Goal: Navigation & Orientation: Find specific page/section

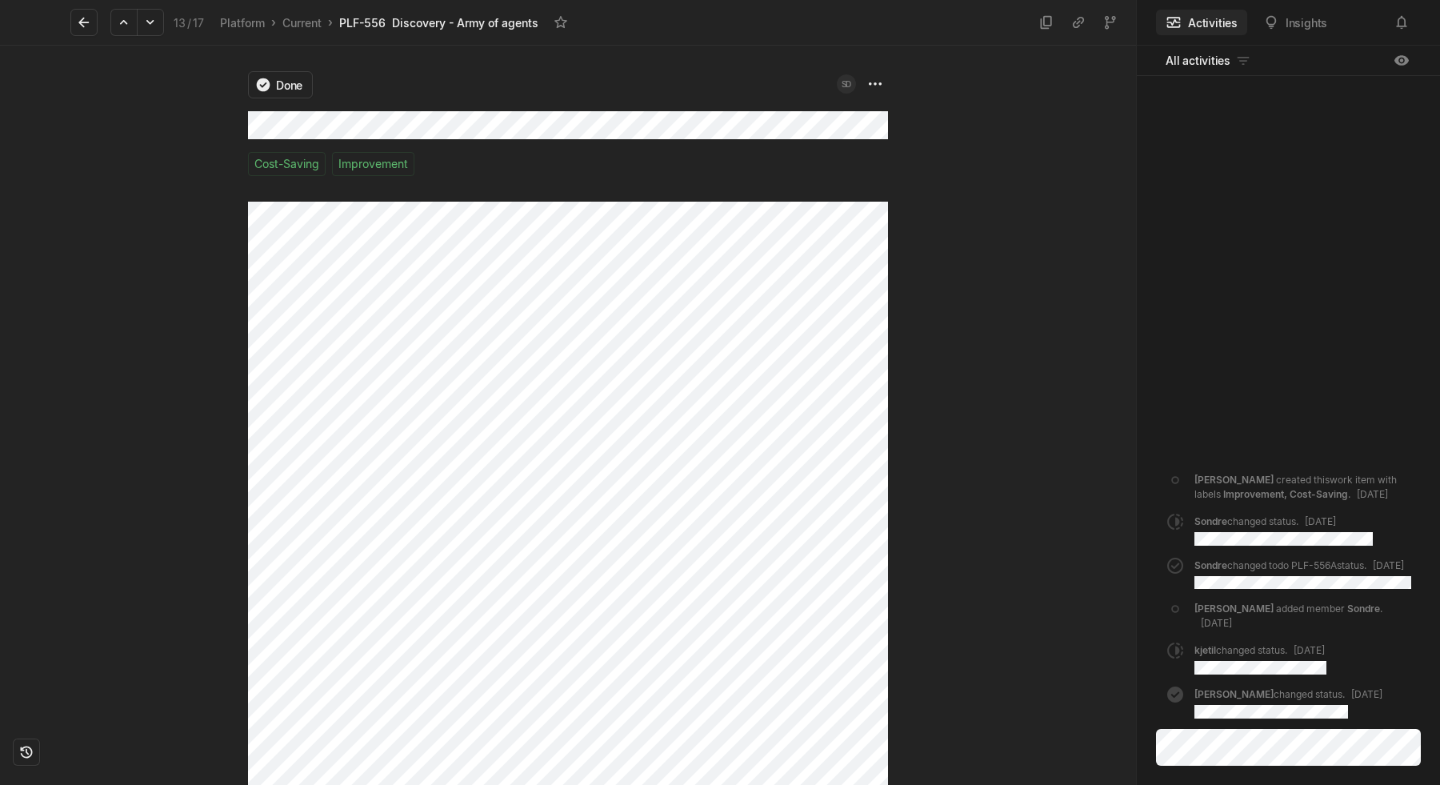
scroll to position [802, 0]
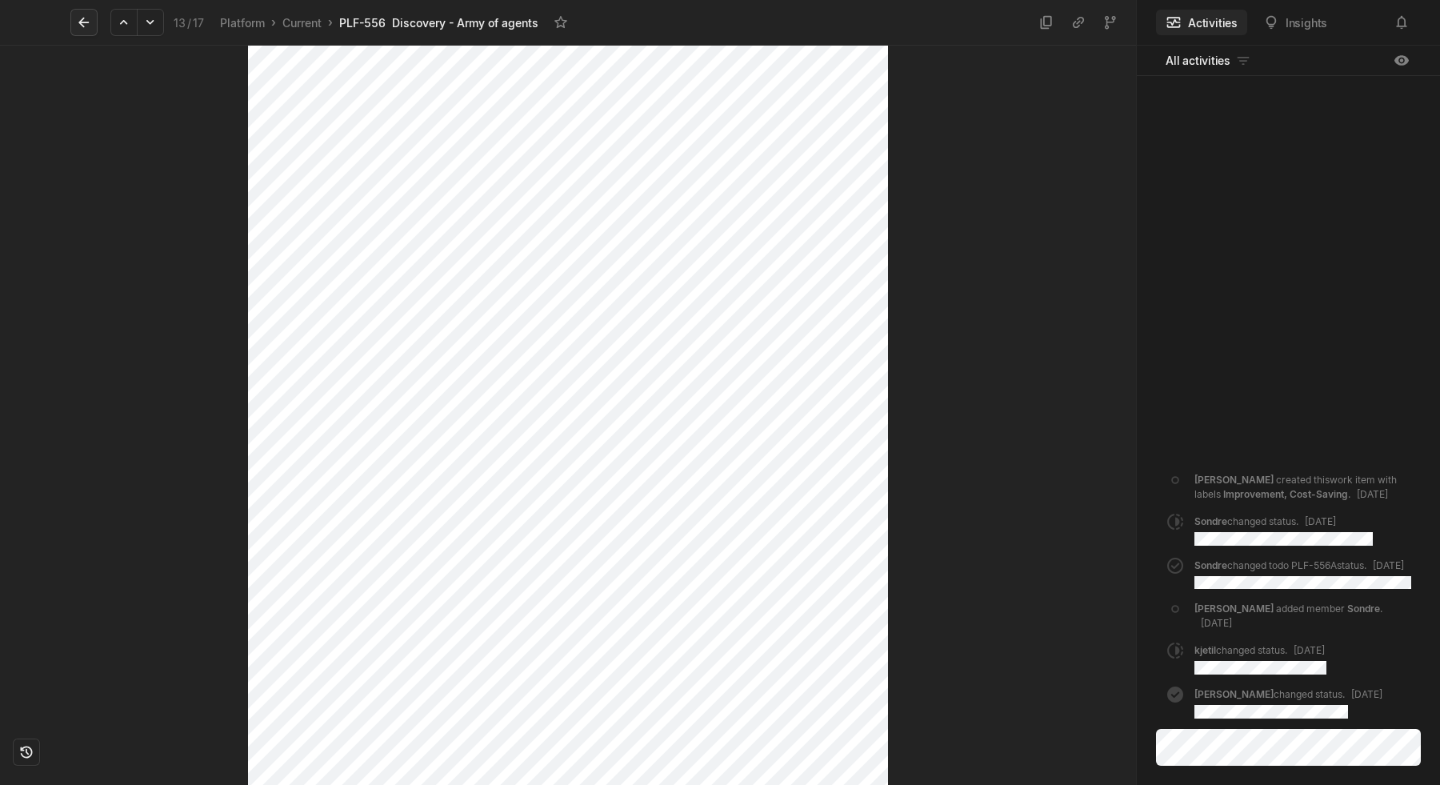
click at [90, 26] on icon at bounding box center [84, 22] width 16 height 16
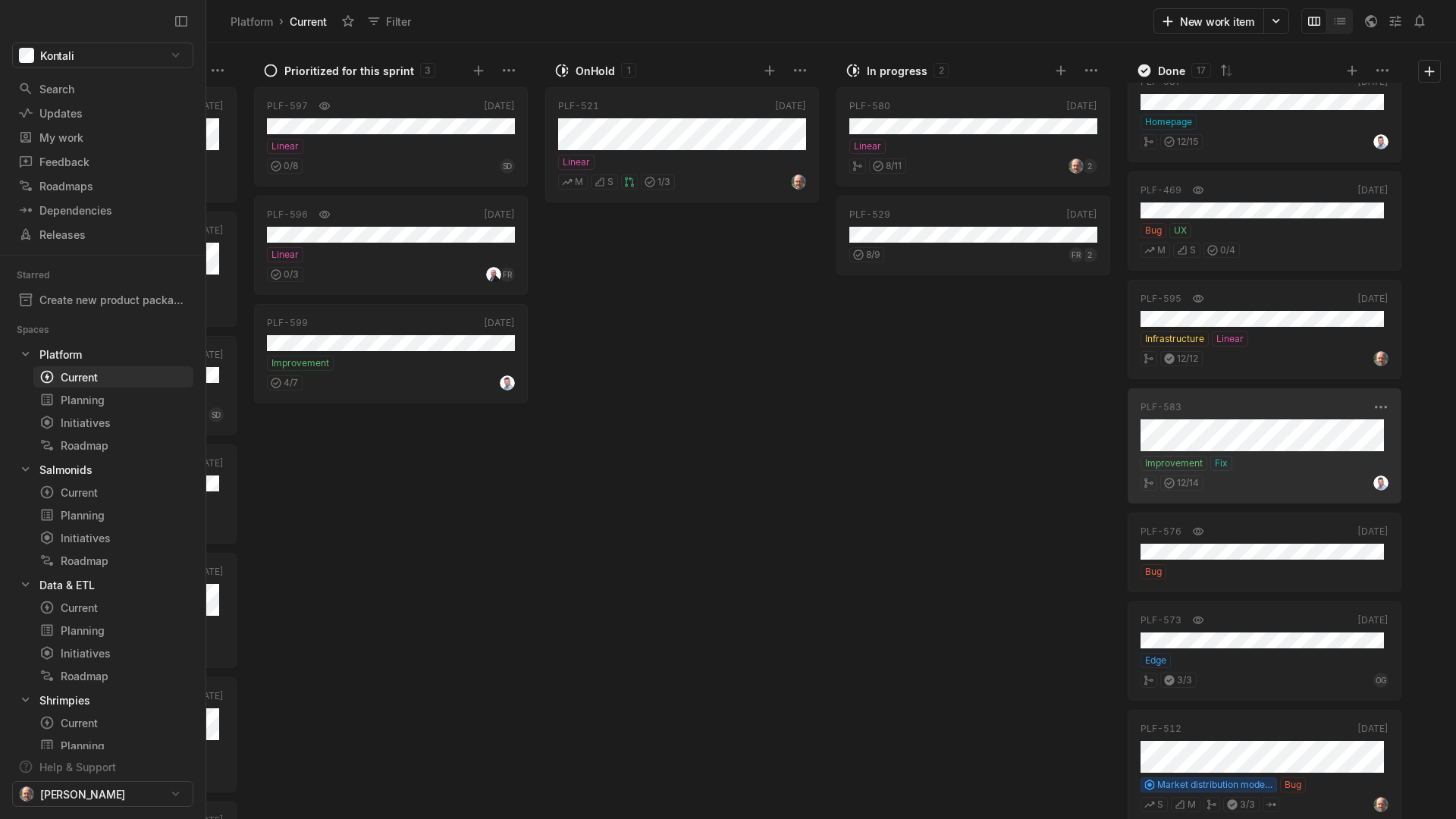
scroll to position [130, 0]
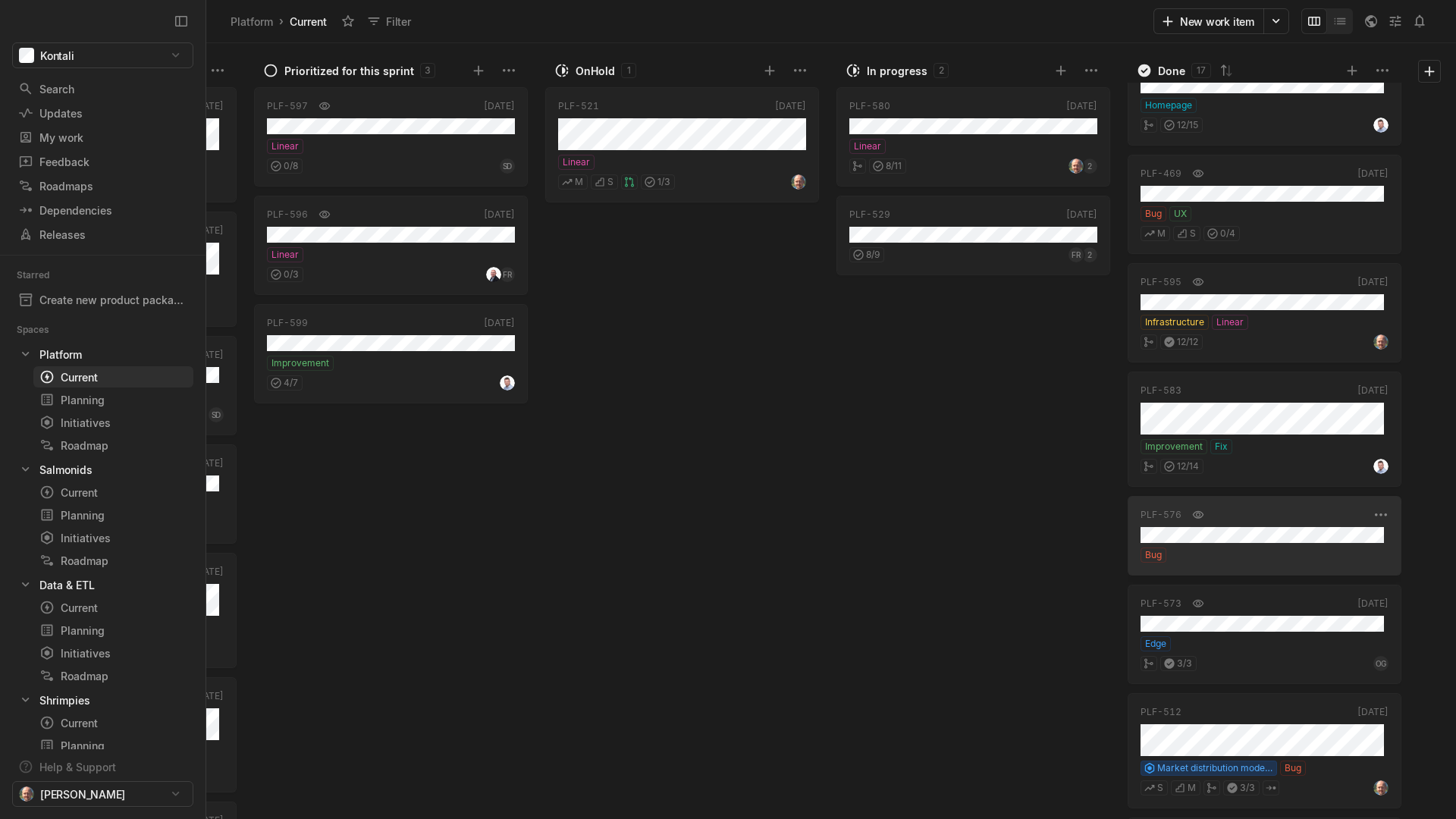
click at [1243, 549] on div "Bug" at bounding box center [1265, 555] width 248 height 15
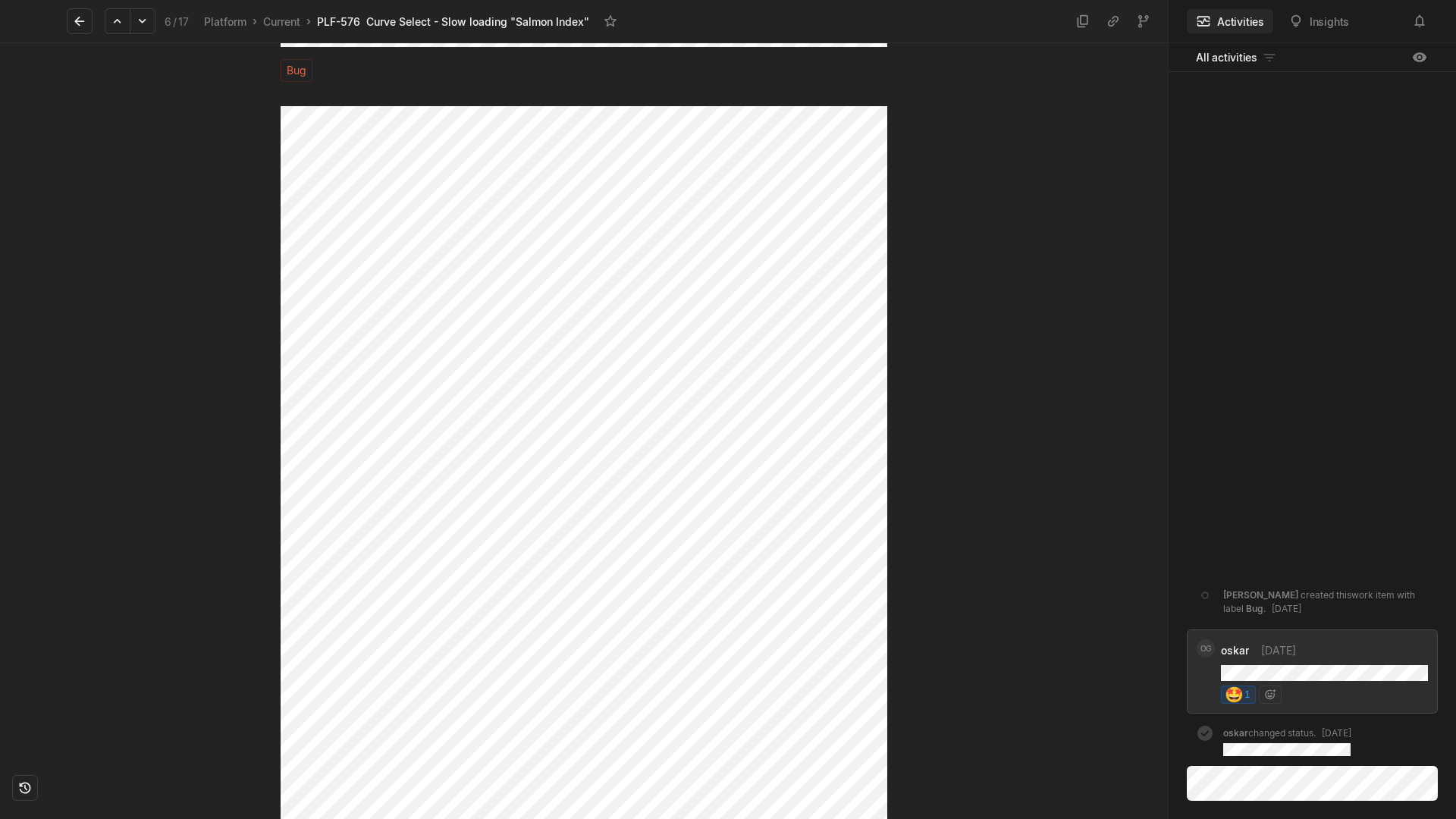
scroll to position [84, 0]
click at [76, 25] on icon at bounding box center [80, 21] width 15 height 15
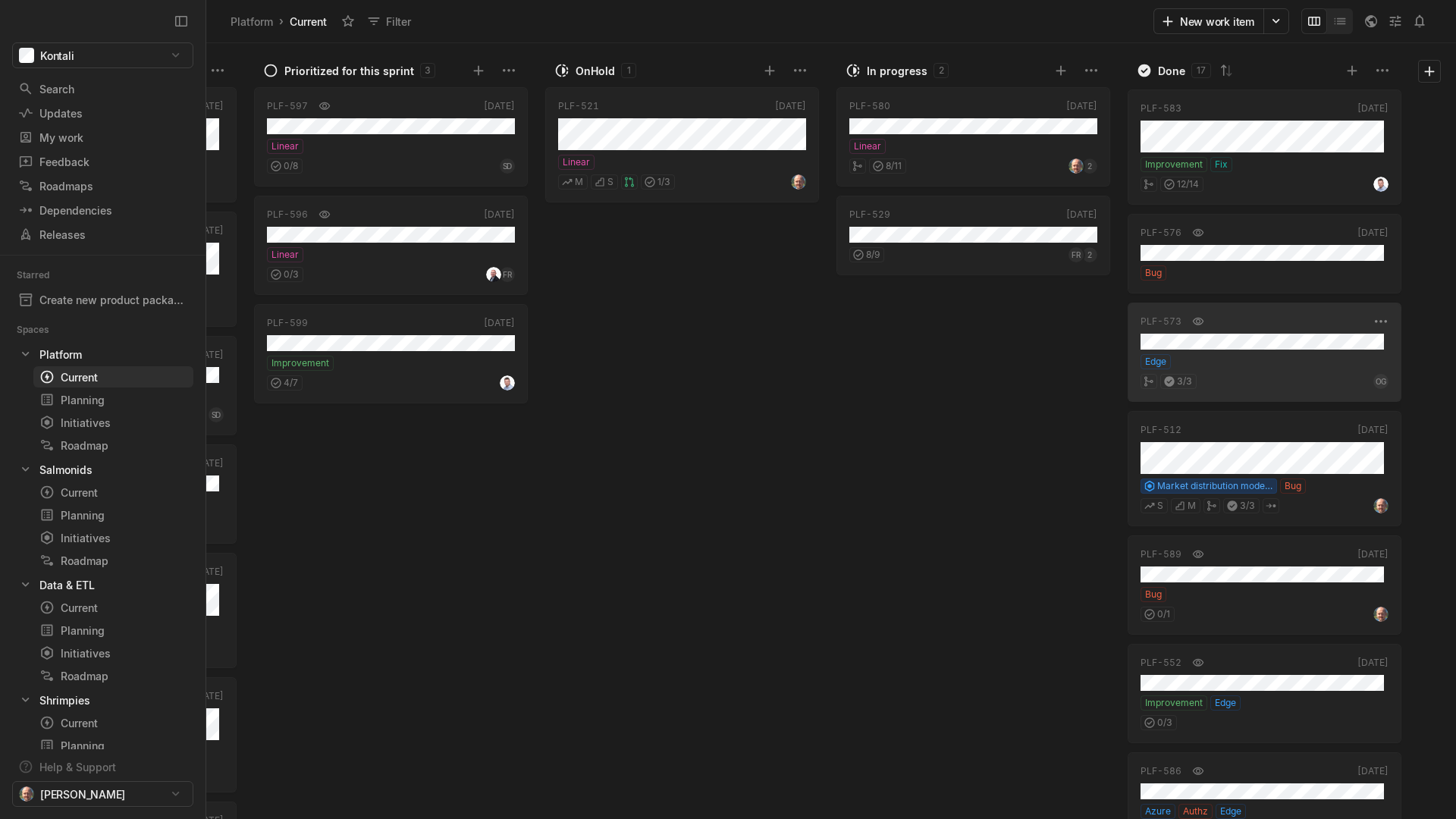
scroll to position [421, 0]
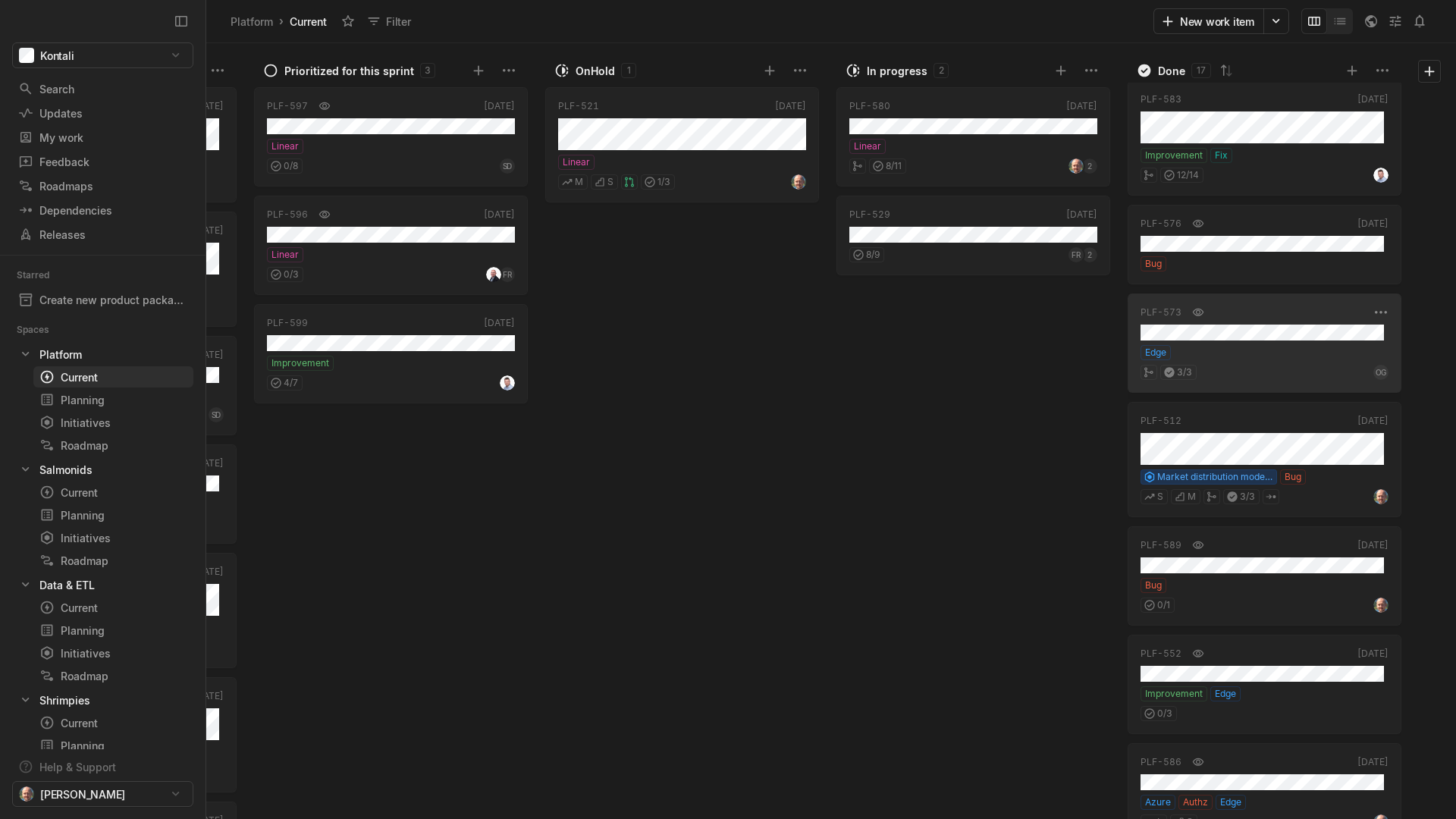
click at [1250, 352] on div "Edge" at bounding box center [1265, 353] width 248 height 15
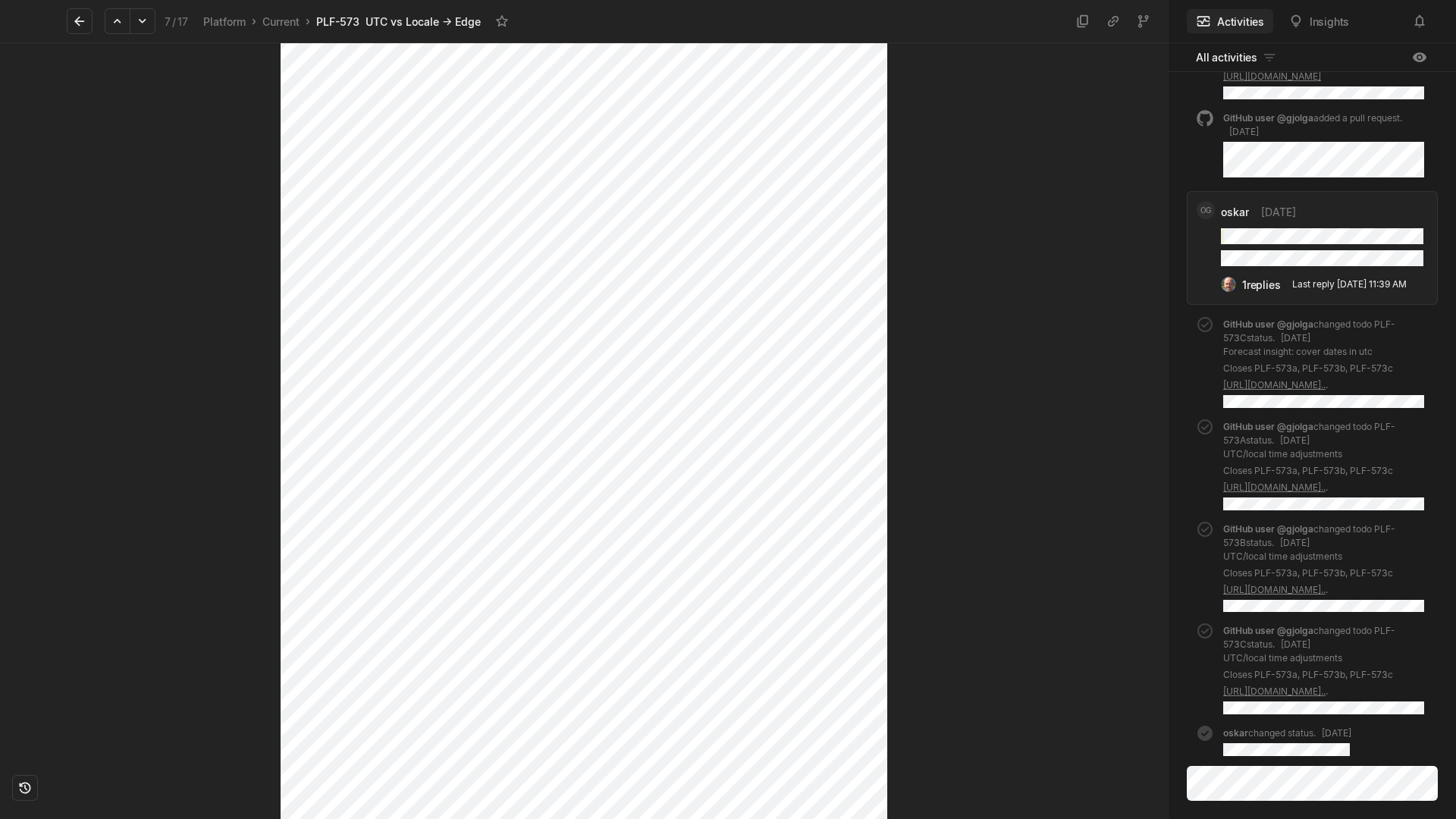
scroll to position [1469, 0]
click at [85, 20] on icon at bounding box center [80, 21] width 15 height 15
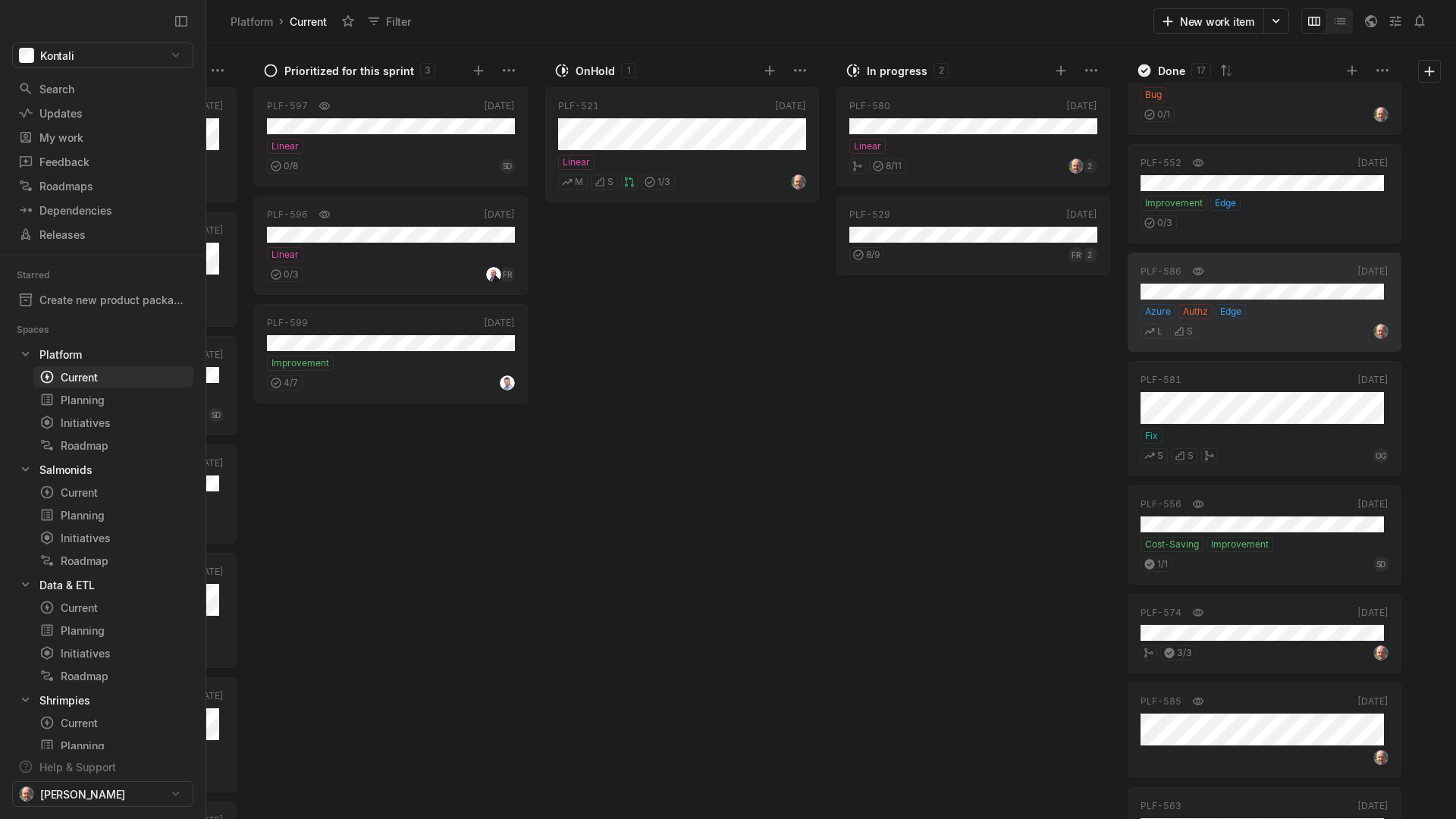
scroll to position [916, 0]
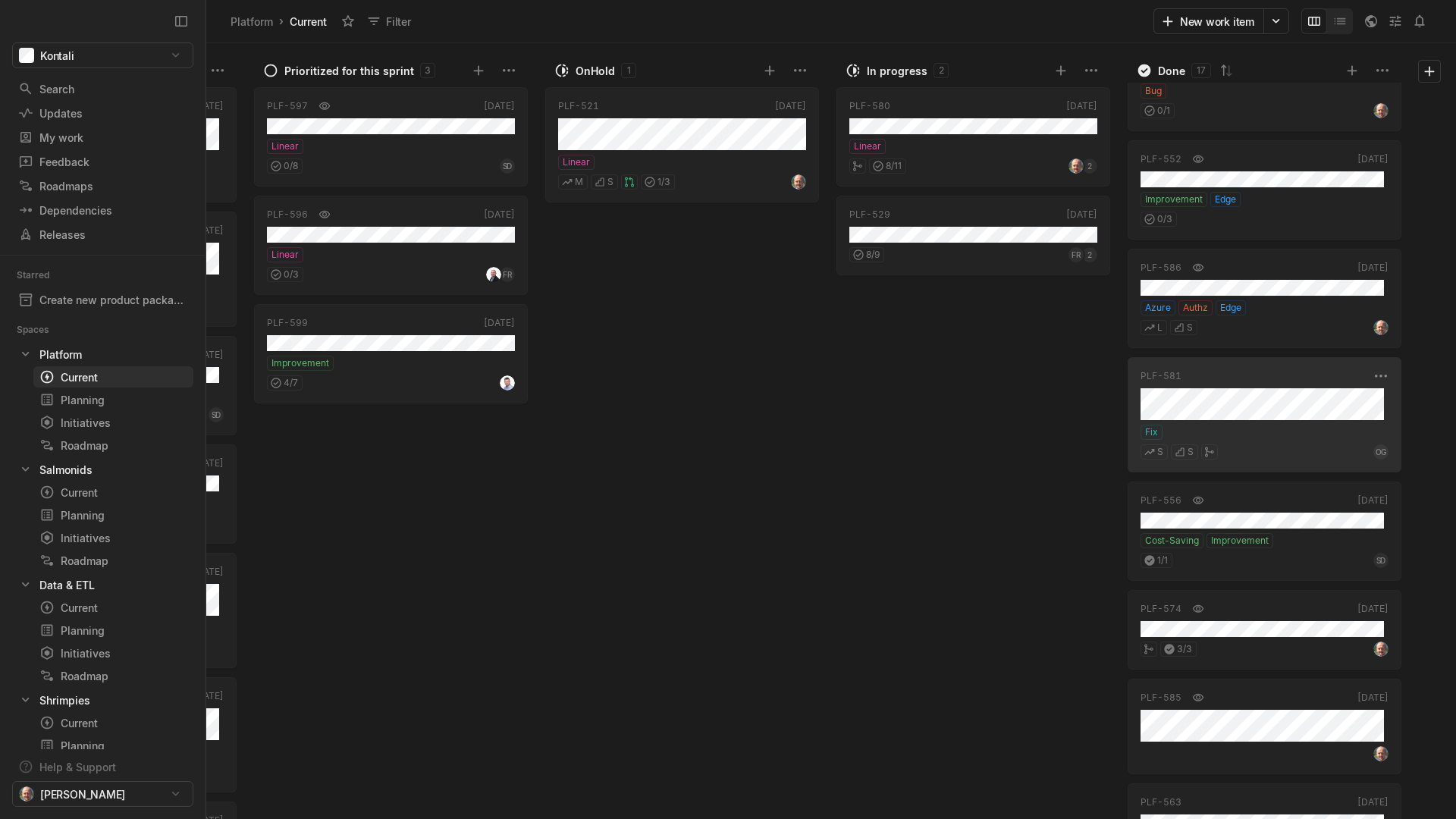
click at [1282, 422] on div "PLF-581 [DATE] Fix S S OG" at bounding box center [1265, 415] width 274 height 116
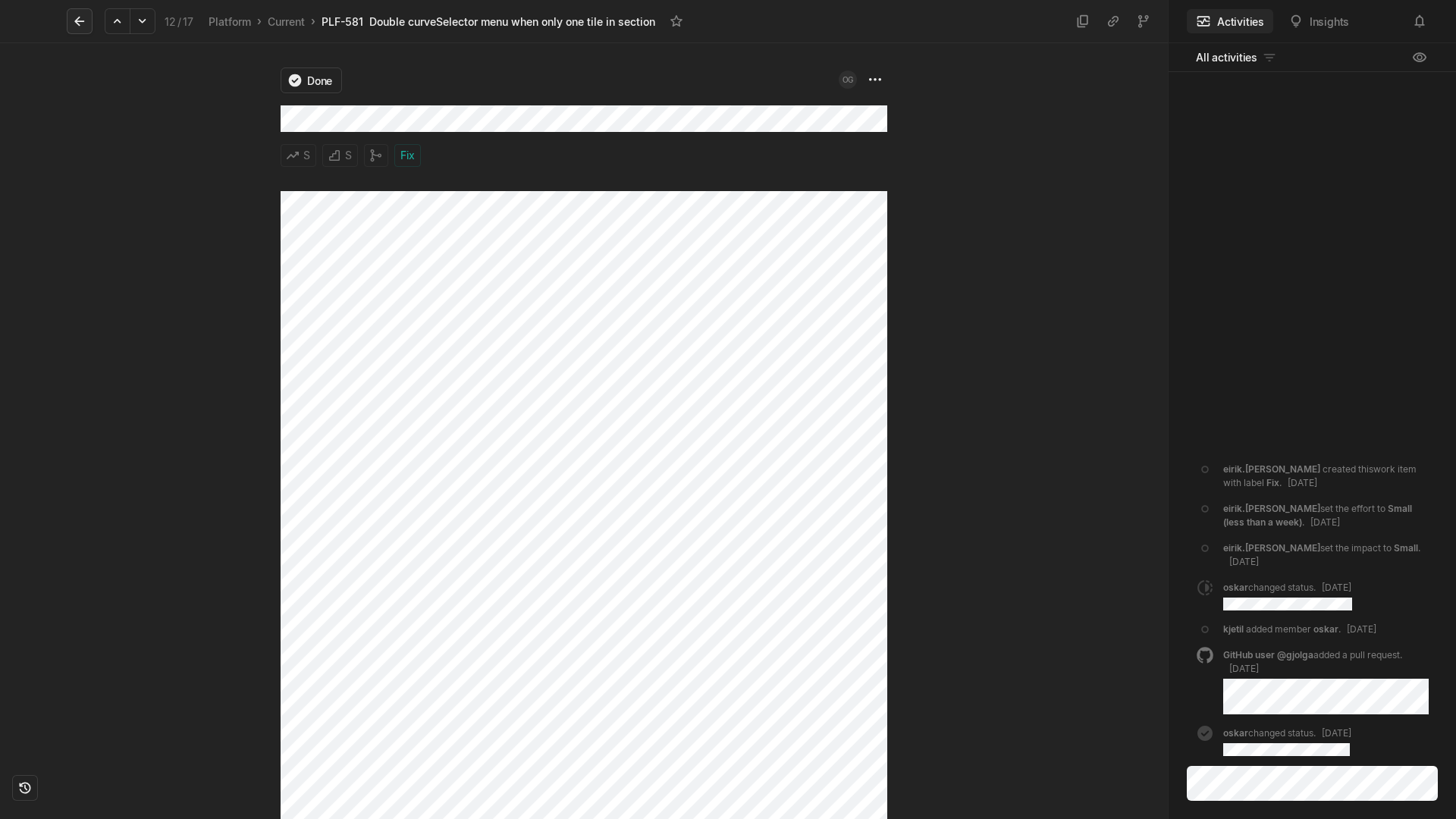
click at [80, 16] on icon at bounding box center [80, 21] width 15 height 15
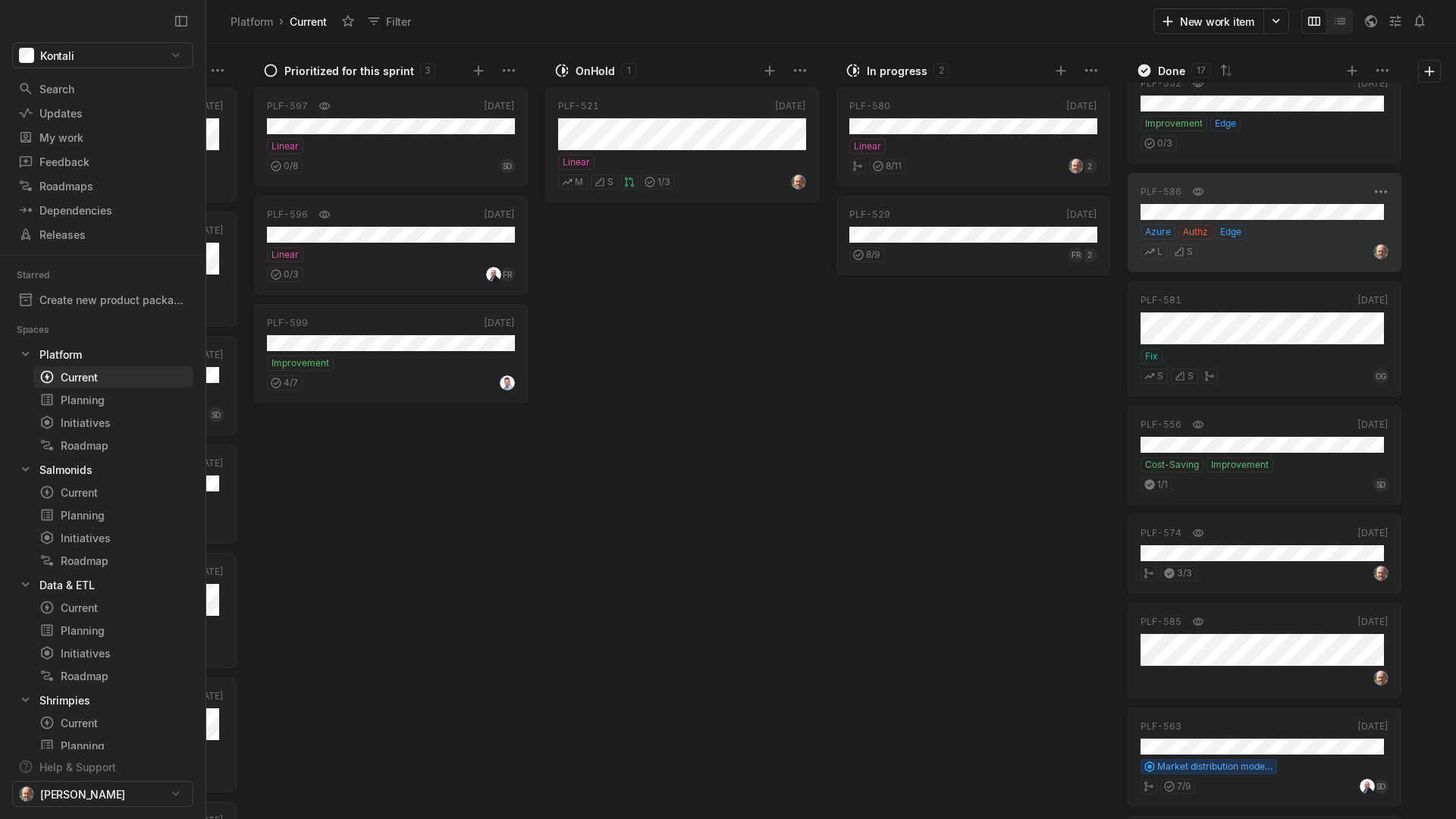
scroll to position [1094, 0]
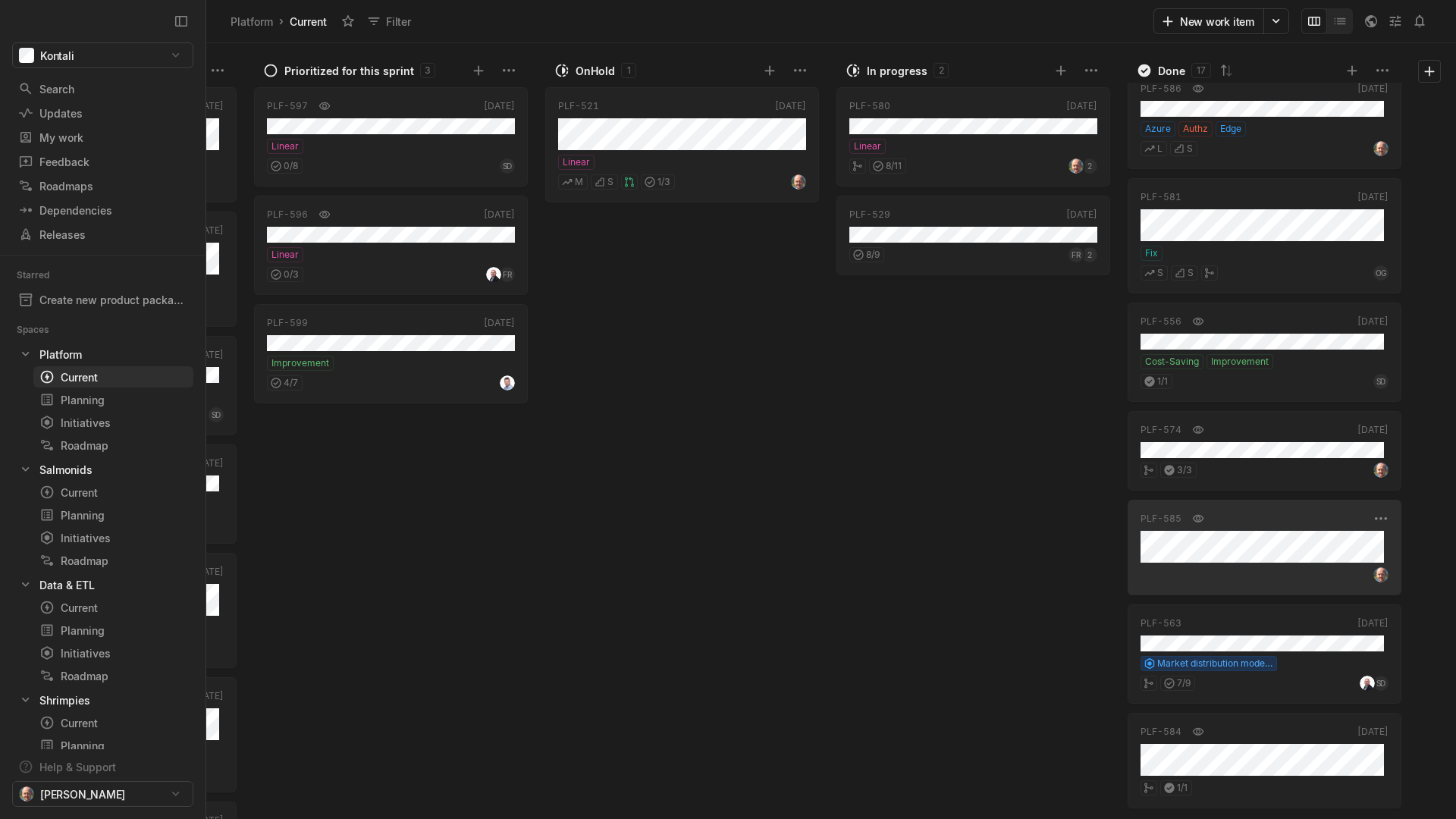
click at [1247, 568] on div "grid" at bounding box center [1265, 573] width 248 height 20
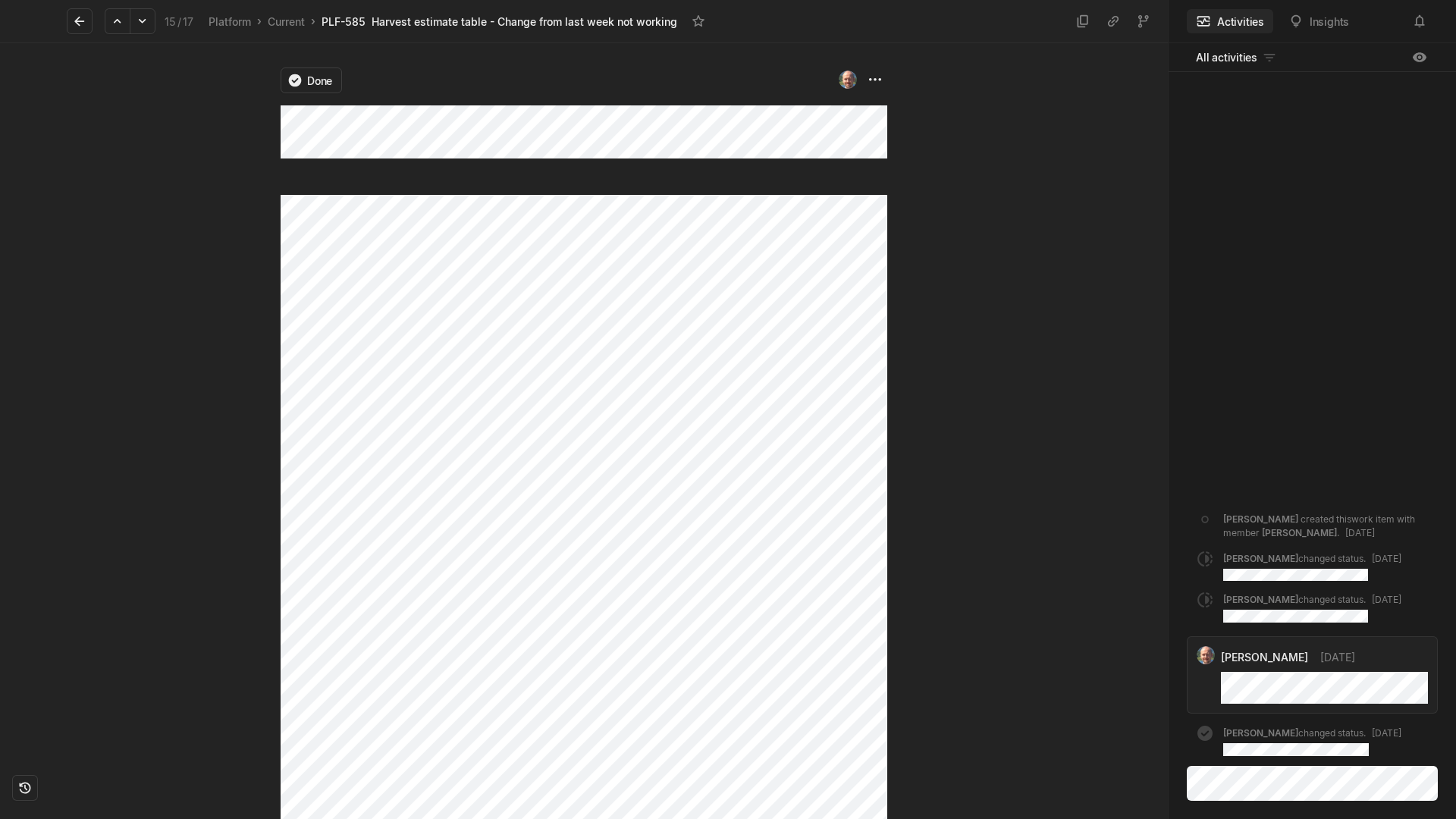
scroll to position [9, 0]
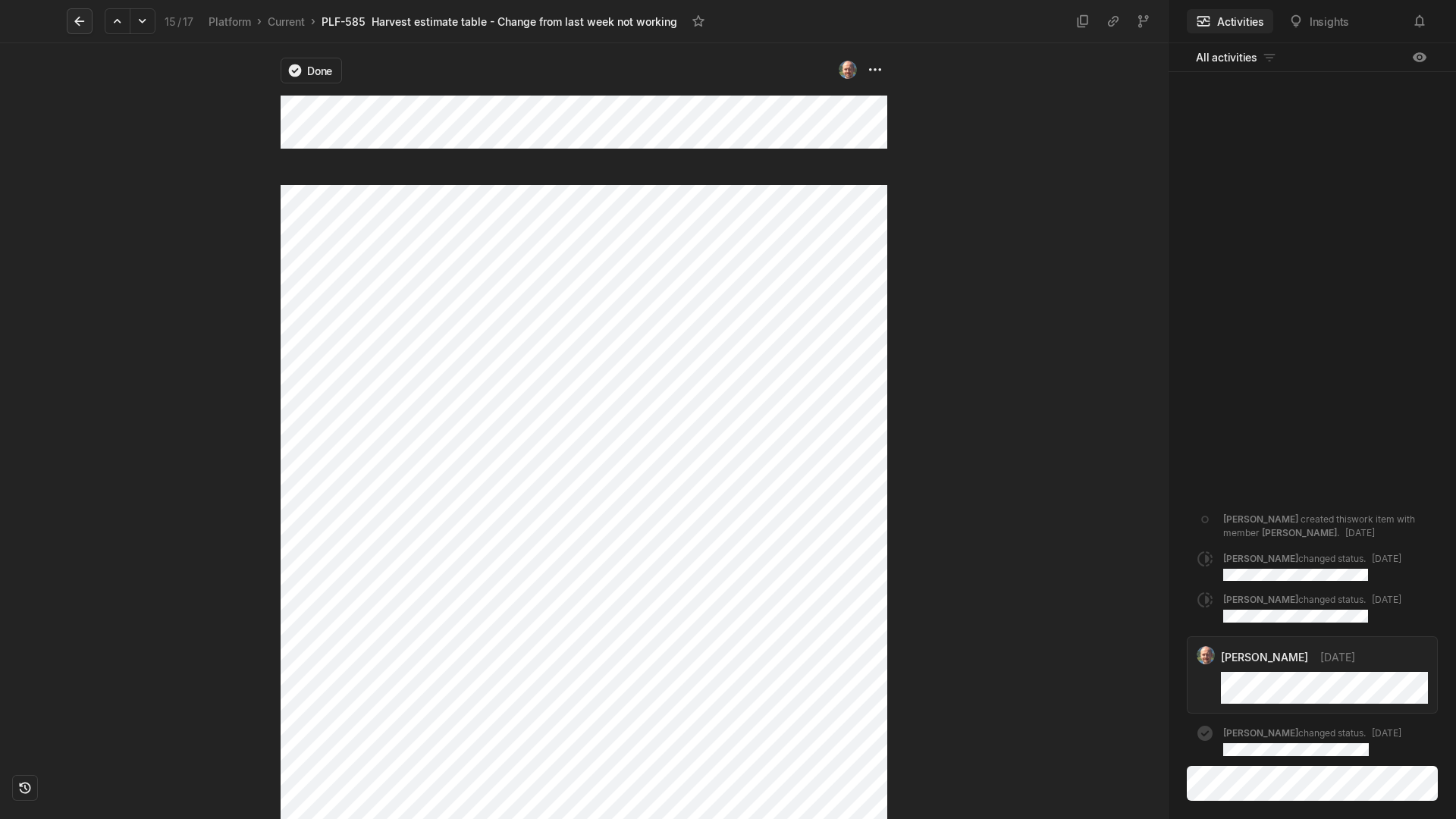
click at [78, 24] on icon at bounding box center [79, 22] width 9 height 9
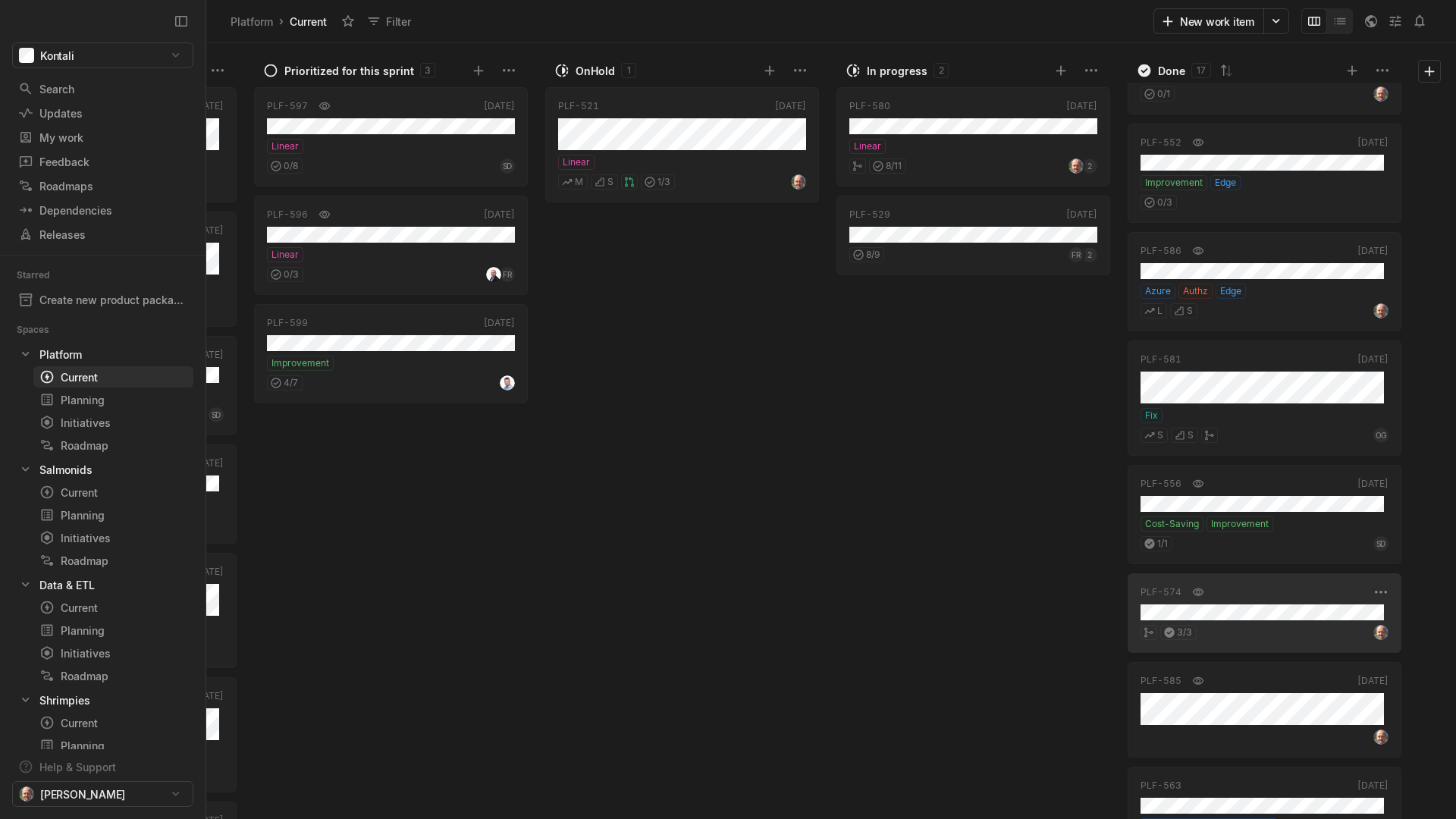
scroll to position [1094, 0]
